Goal: Transaction & Acquisition: Obtain resource

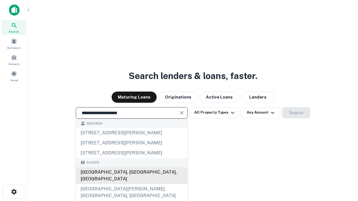
click at [131, 184] on div "Santa Monica, CA, USA" at bounding box center [131, 175] width 111 height 17
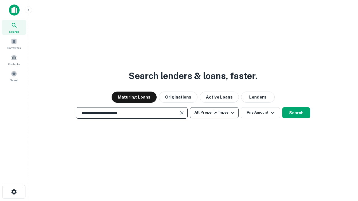
type input "**********"
click at [214, 113] on button "All Property Types" at bounding box center [214, 112] width 49 height 11
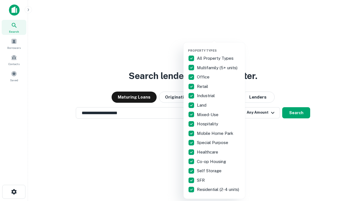
click at [219, 47] on button "button" at bounding box center [218, 47] width 61 height 0
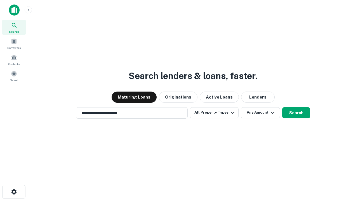
scroll to position [9, 0]
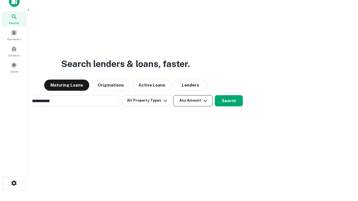
click at [173, 95] on button "Any Amount" at bounding box center [192, 100] width 39 height 11
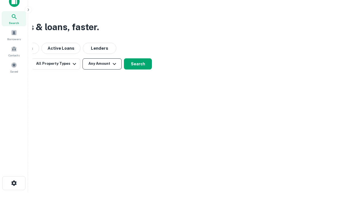
scroll to position [9, 0]
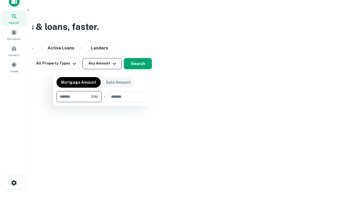
type input "*******"
click at [102, 102] on button "button" at bounding box center [101, 102] width 91 height 0
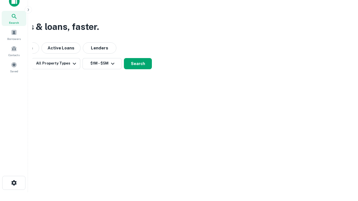
scroll to position [9, 0]
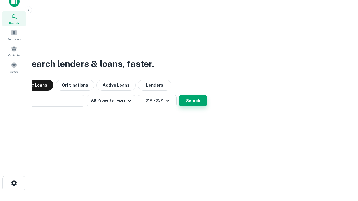
click at [179, 95] on button "Search" at bounding box center [193, 100] width 28 height 11
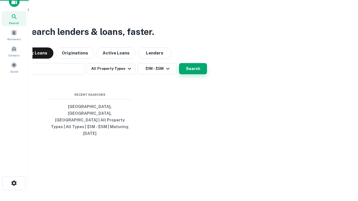
scroll to position [9, 0]
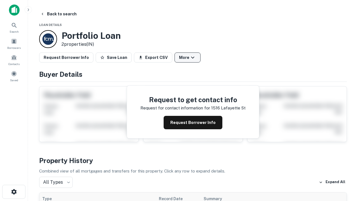
click at [187, 58] on button "More" at bounding box center [187, 58] width 26 height 10
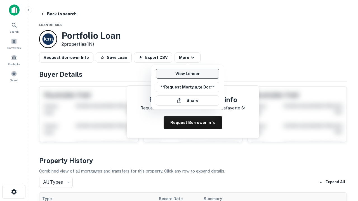
click at [187, 74] on link "View Lender" at bounding box center [187, 74] width 63 height 10
